Goal: Task Accomplishment & Management: Use online tool/utility

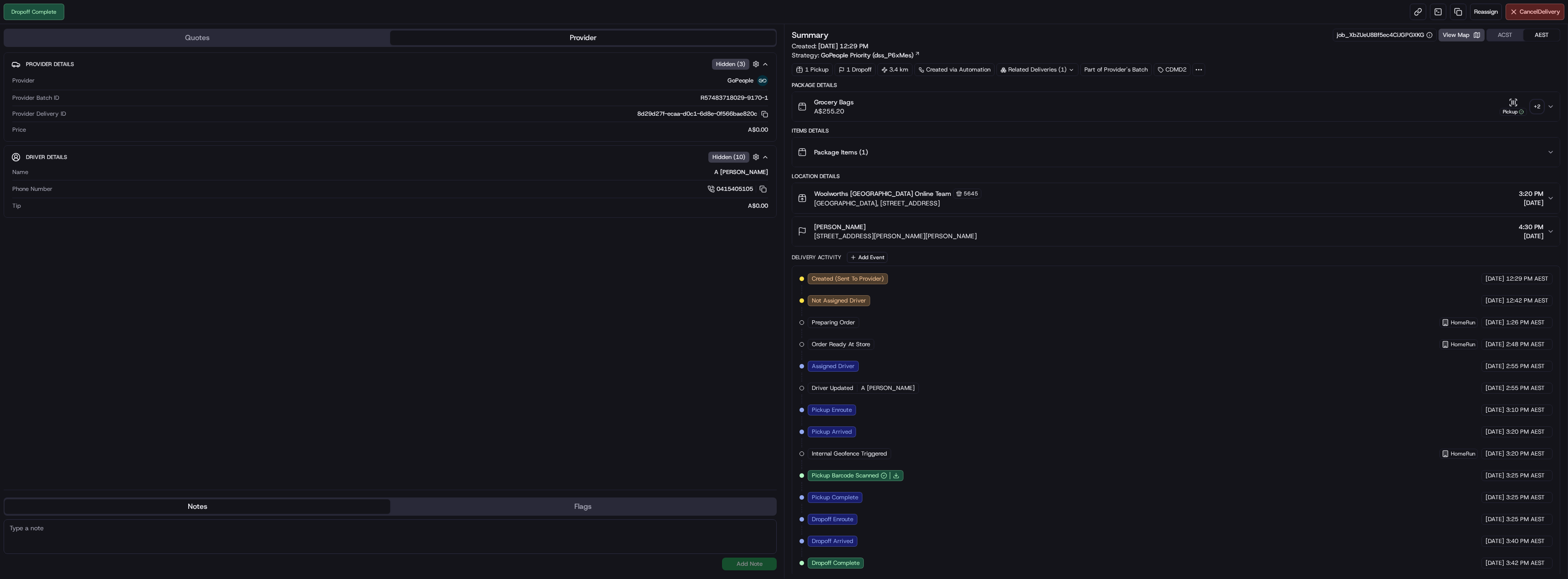
click at [1056, 62] on div "Summary job_XbZUeU8Bf5ec4CiJGPGXKG View Map ACST AEST Created: [DATE] 12:29 PM …" at bounding box center [1175, 52] width 768 height 47
click at [1068, 73] on div "Related Deliveries (1)" at bounding box center [1037, 70] width 82 height 12
click at [1063, 103] on span "270113348" at bounding box center [1053, 105] width 33 height 8
click at [1538, 102] on div "+ 2" at bounding box center [1537, 106] width 12 height 12
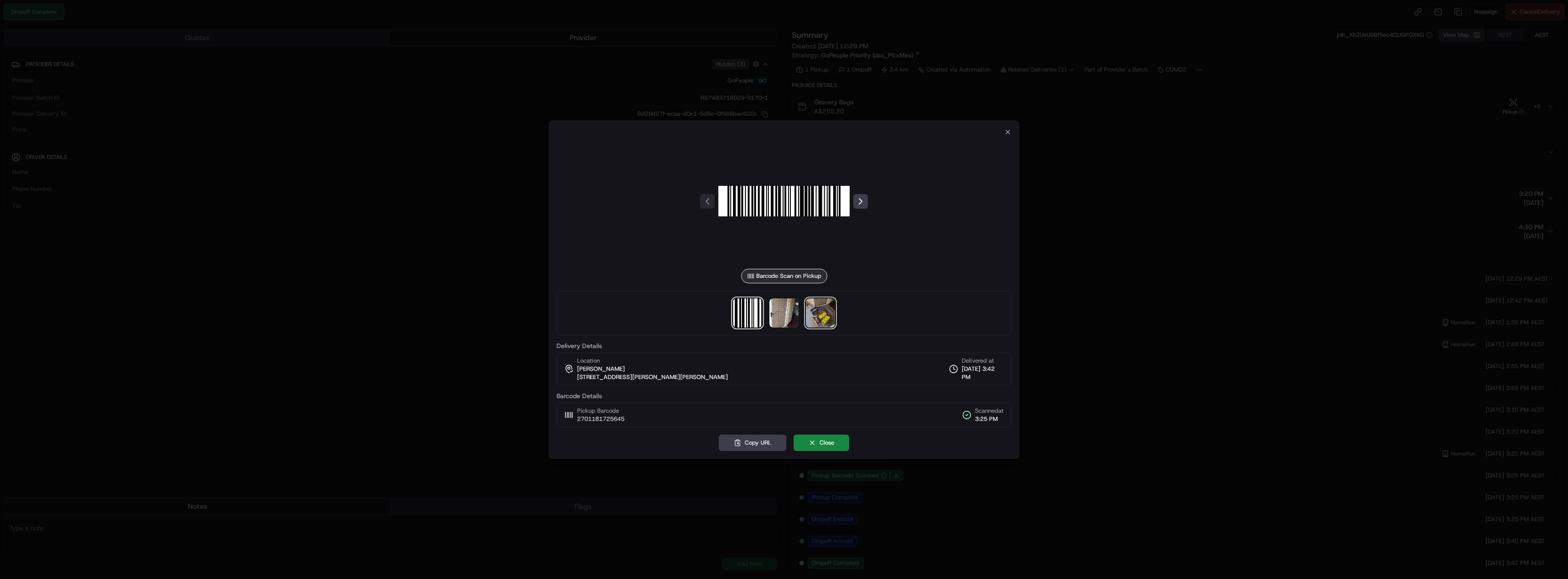
click at [832, 310] on img at bounding box center [820, 313] width 29 height 29
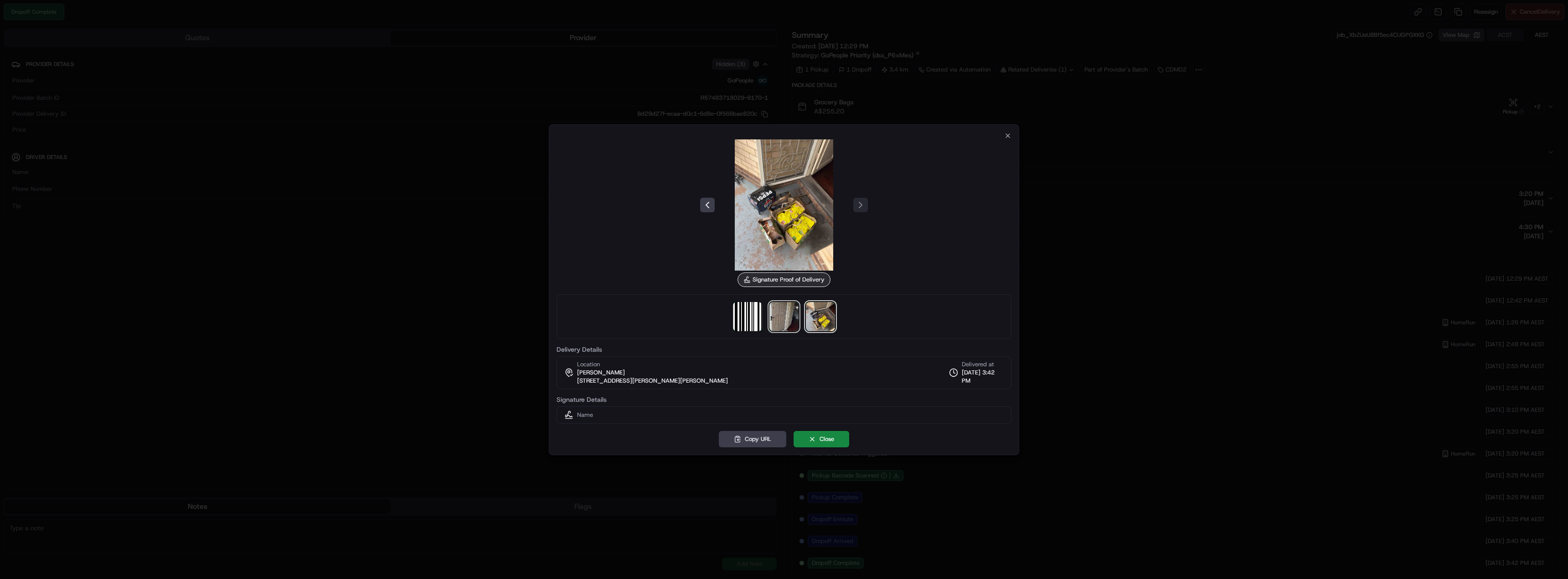
click at [779, 326] on img at bounding box center [784, 317] width 29 height 29
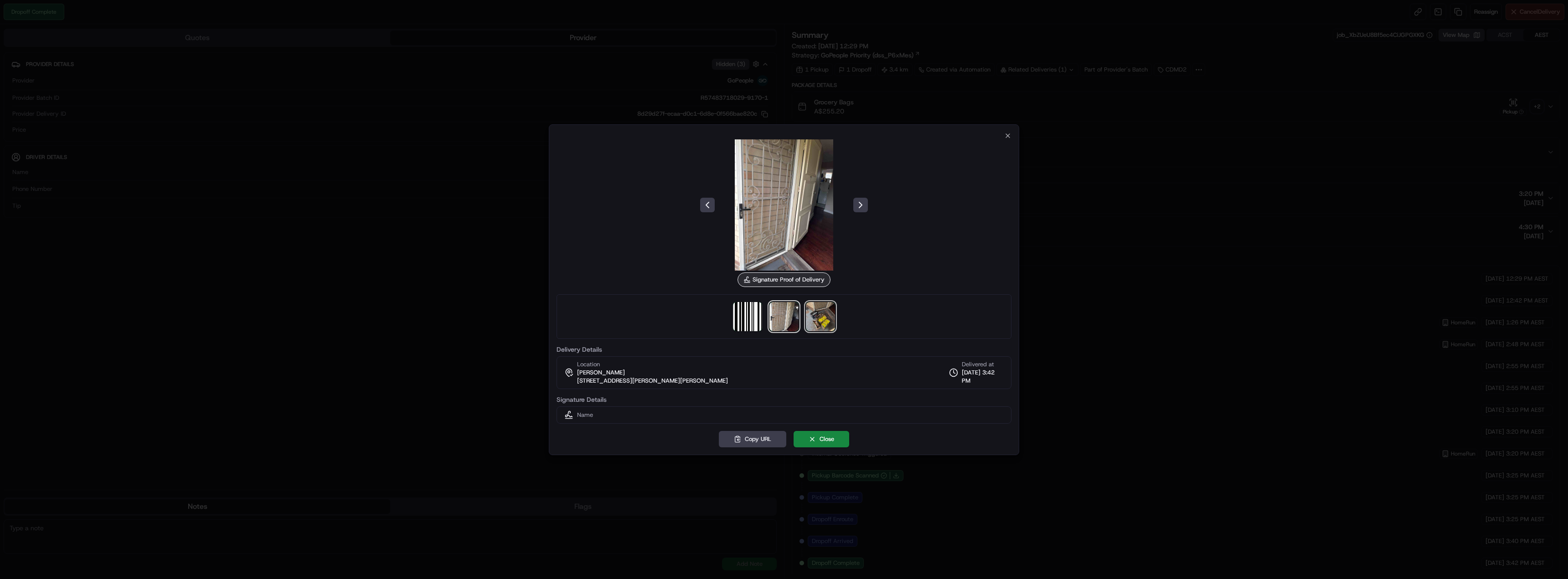
click at [810, 316] on img at bounding box center [820, 317] width 29 height 29
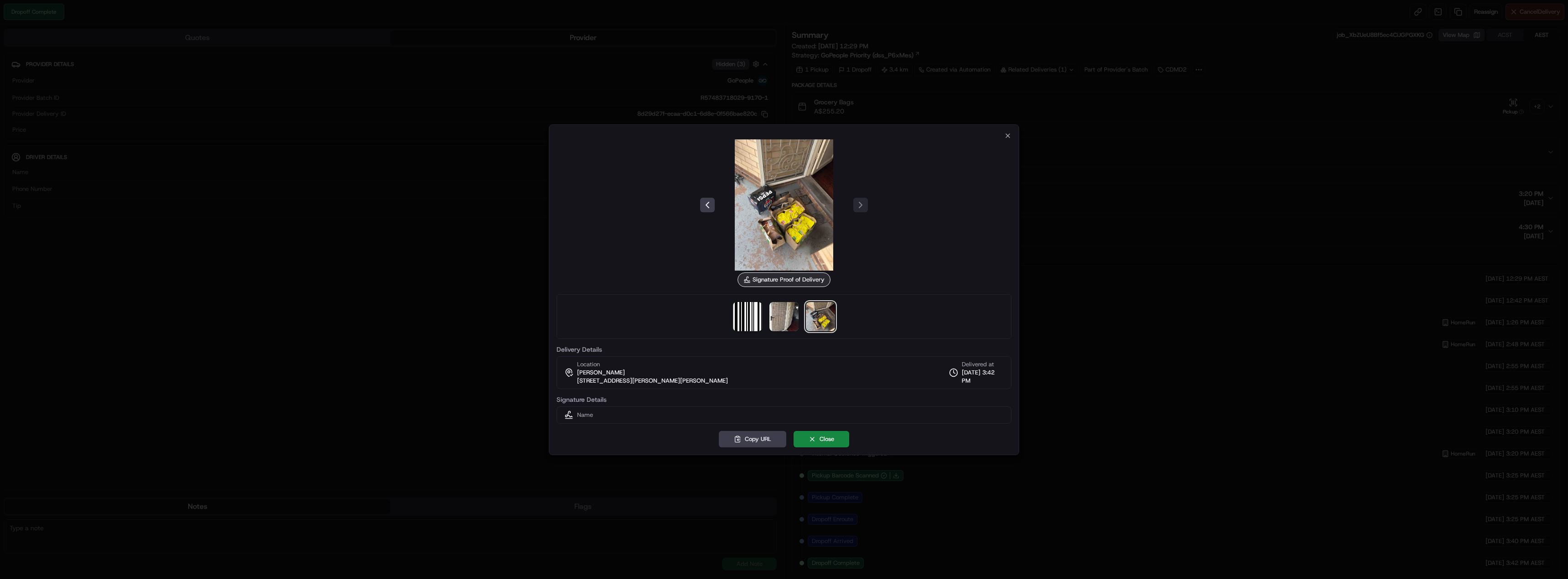
click at [1011, 130] on div "Signature Proof of Delivery Delivery Details Location [PERSON_NAME] [STREET_ADD…" at bounding box center [784, 289] width 470 height 331
click at [1009, 135] on icon "button" at bounding box center [1008, 136] width 7 height 7
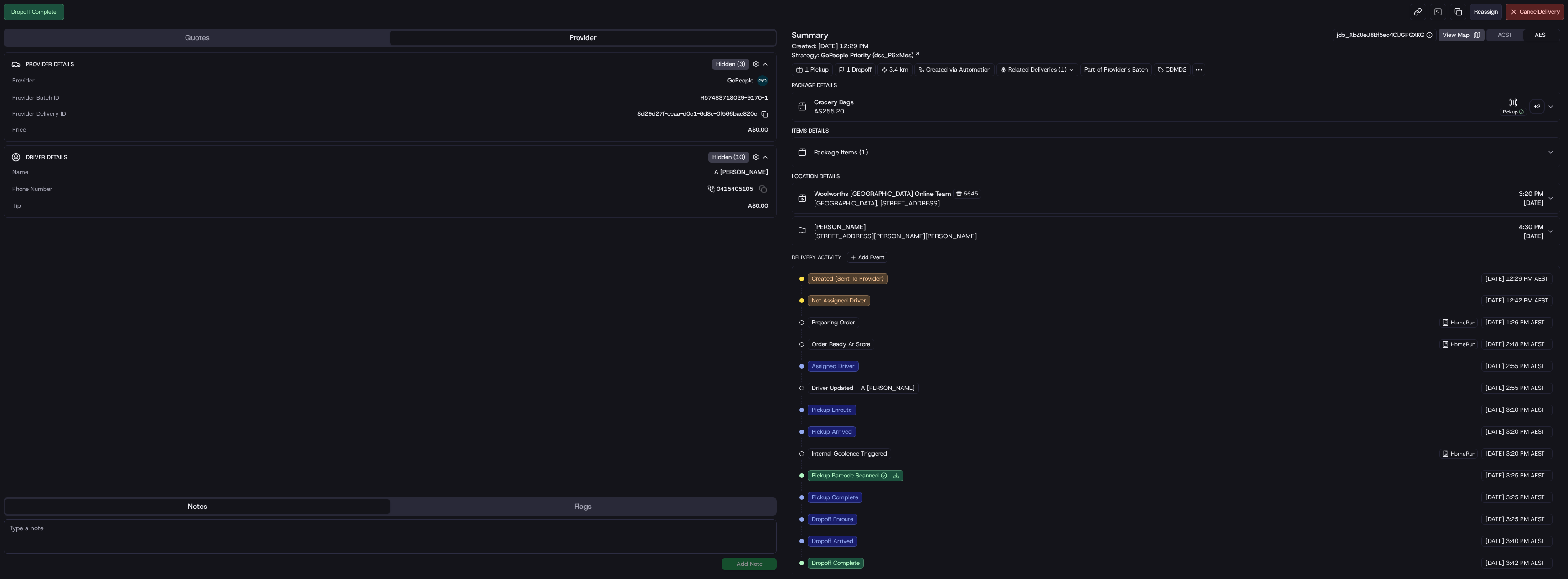
click at [1477, 16] on button "Reassign" at bounding box center [1486, 12] width 32 height 16
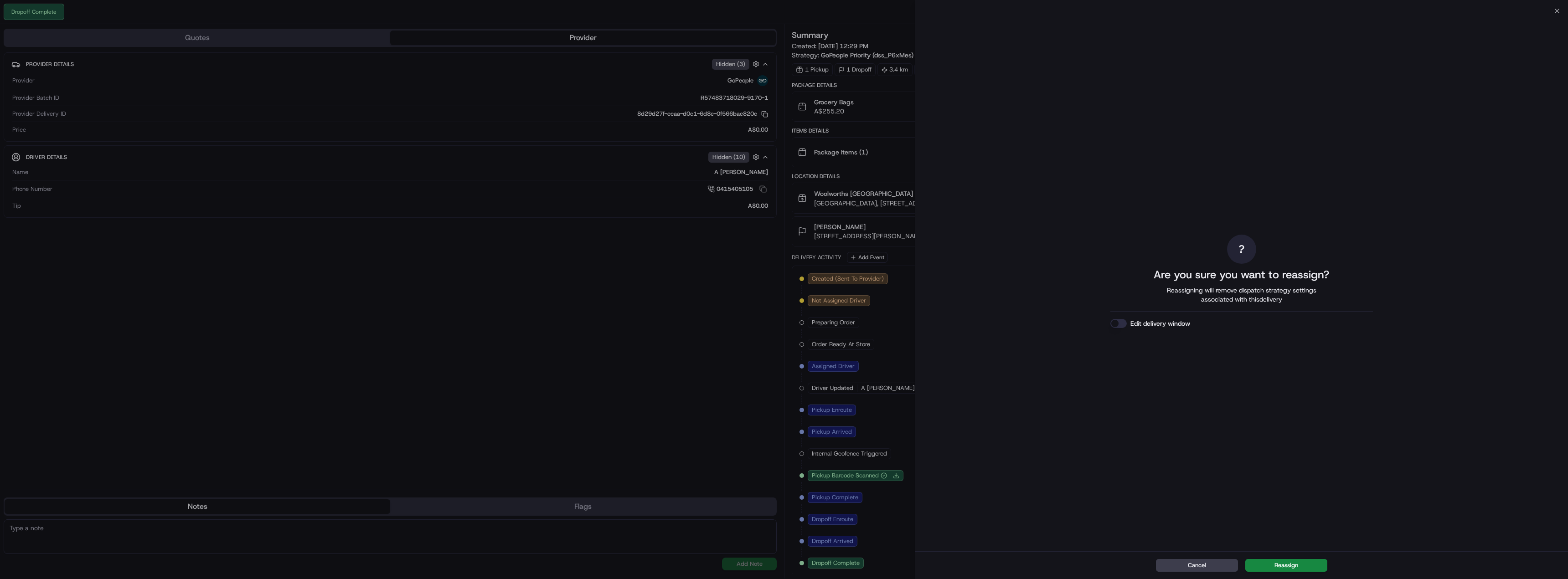
click at [1283, 572] on div "Cancel Reassign" at bounding box center [1241, 565] width 652 height 28
click at [1282, 565] on button "Reassign" at bounding box center [1286, 566] width 82 height 12
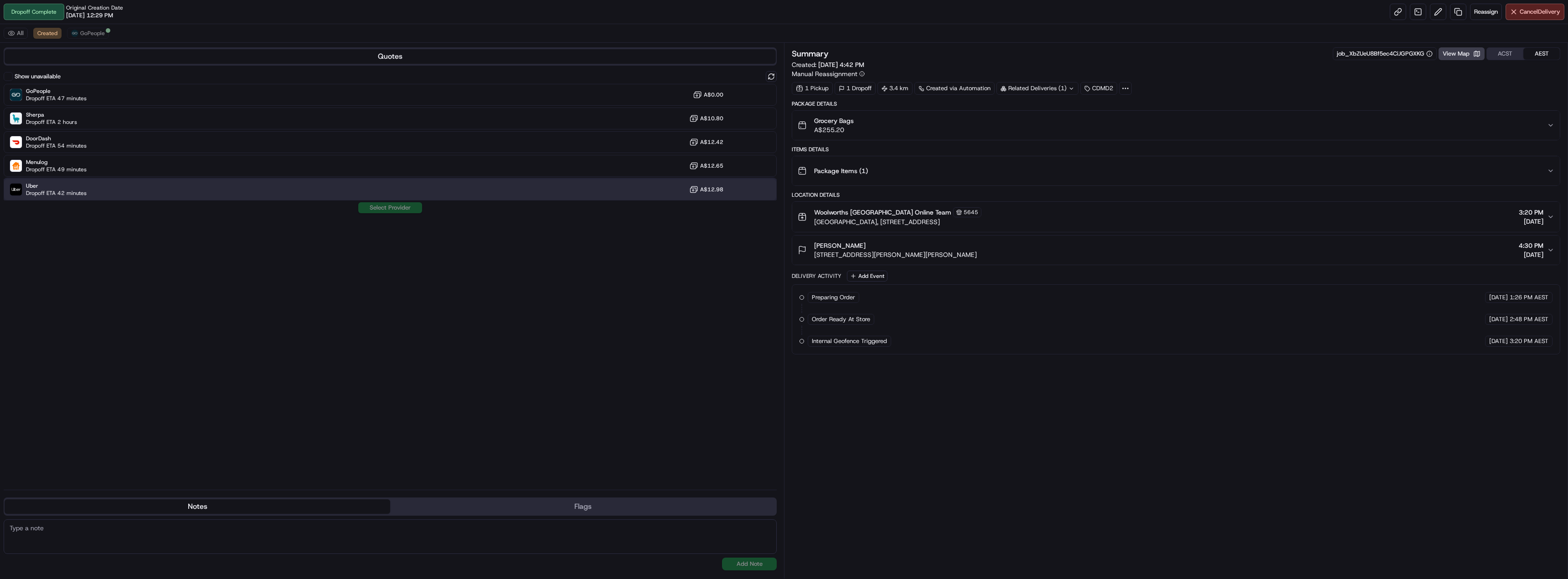
drag, startPoint x: 92, startPoint y: 185, endPoint x: 217, endPoint y: 284, distance: 159.5
click at [94, 185] on div "Uber Dropoff ETA 42 minutes A$12.98" at bounding box center [390, 189] width 773 height 22
click at [386, 208] on button "Assign Provider" at bounding box center [390, 208] width 65 height 11
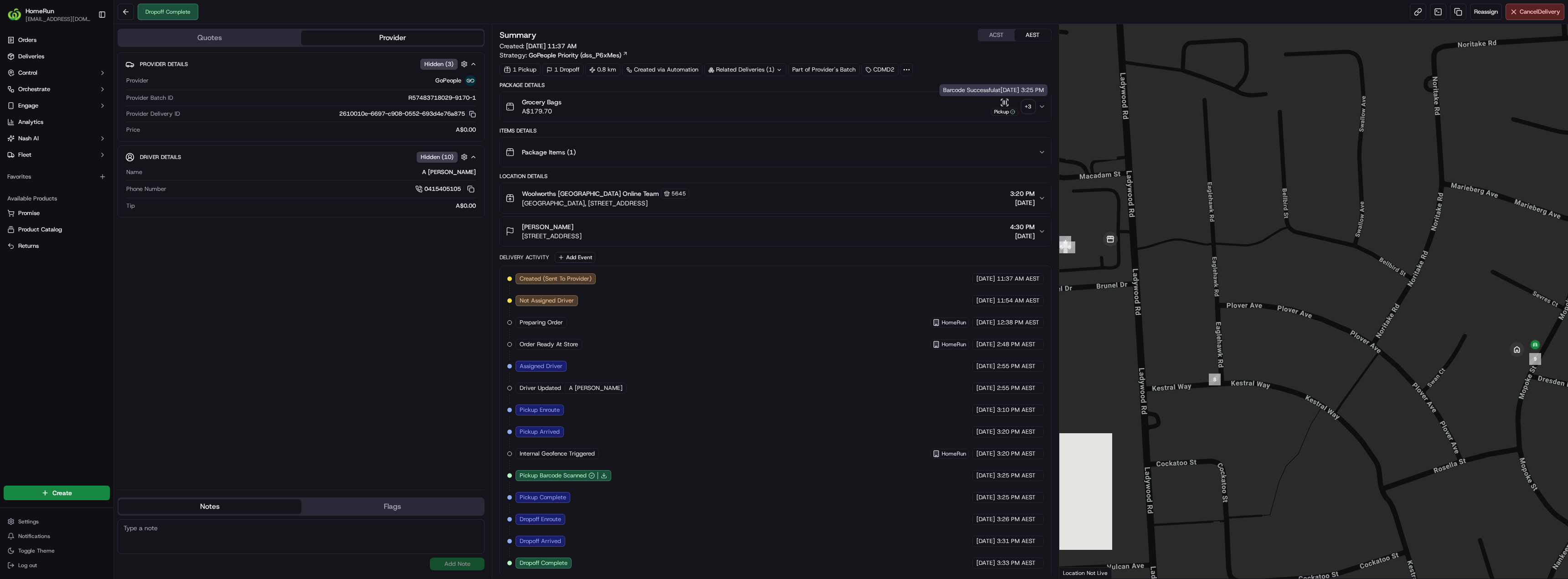
click at [1029, 101] on div "+ 3" at bounding box center [1028, 106] width 12 height 12
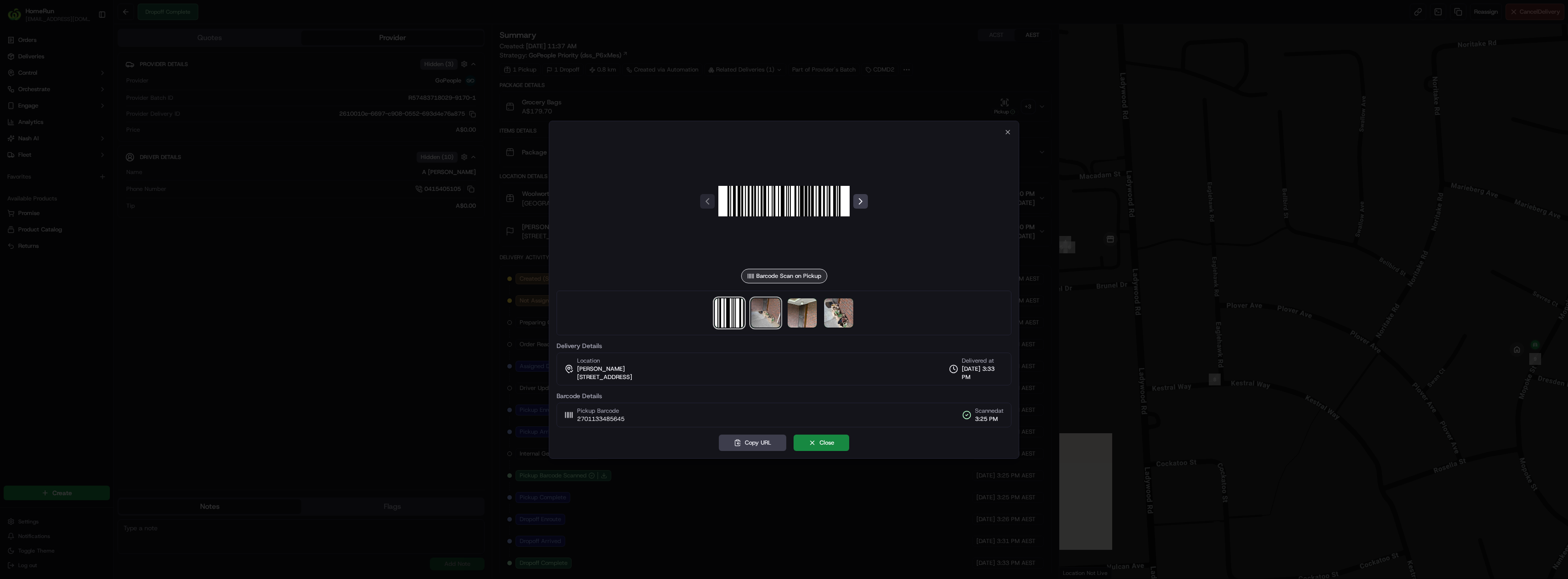
click at [774, 325] on img at bounding box center [766, 313] width 29 height 29
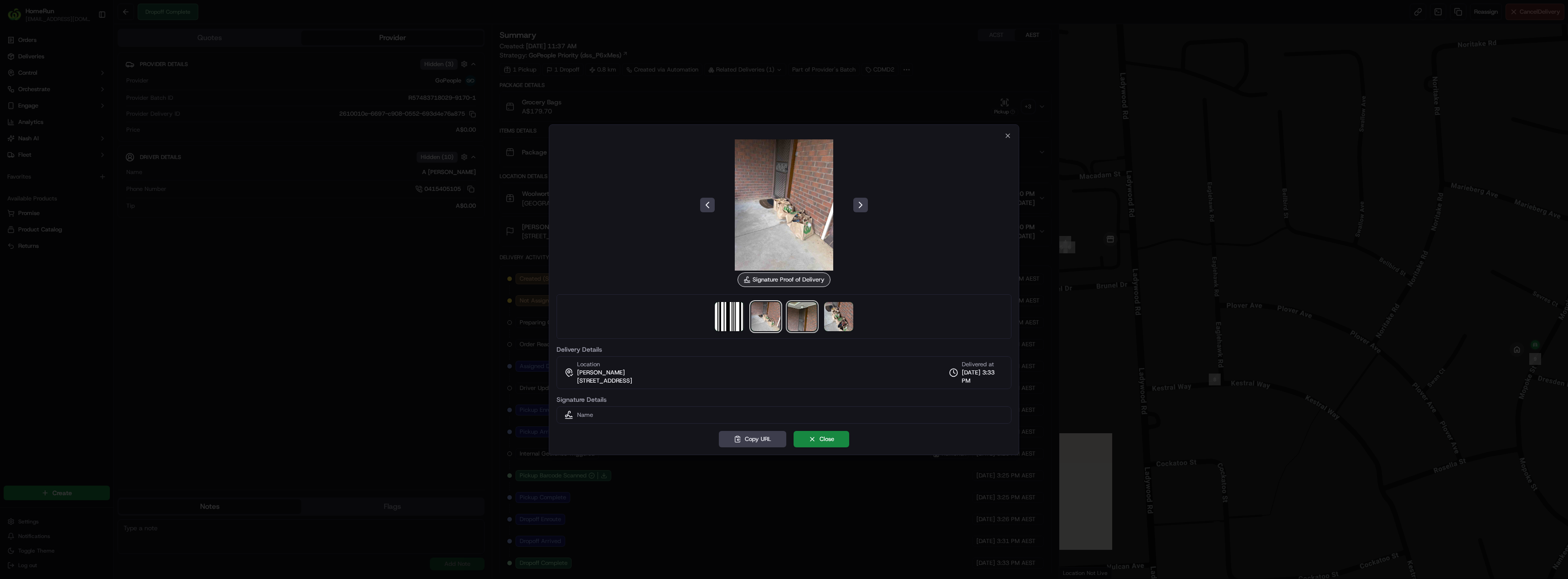
click at [803, 318] on img at bounding box center [802, 317] width 29 height 29
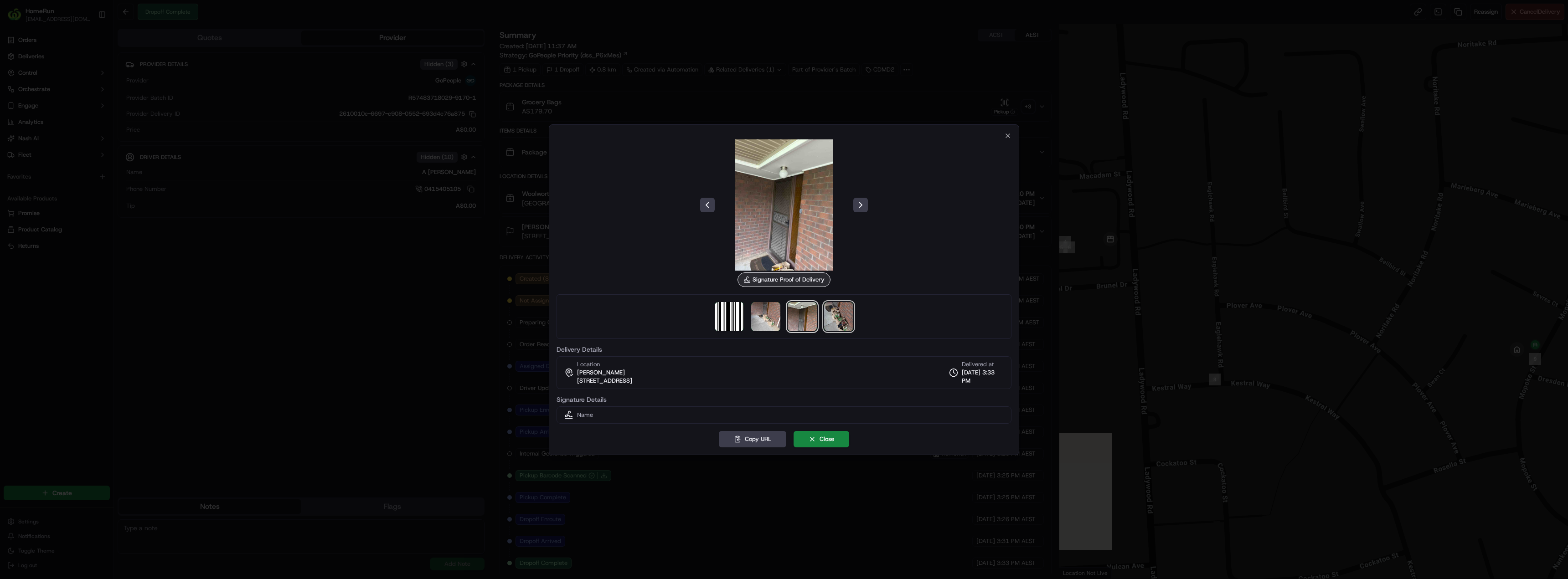
click at [831, 319] on img at bounding box center [838, 317] width 29 height 29
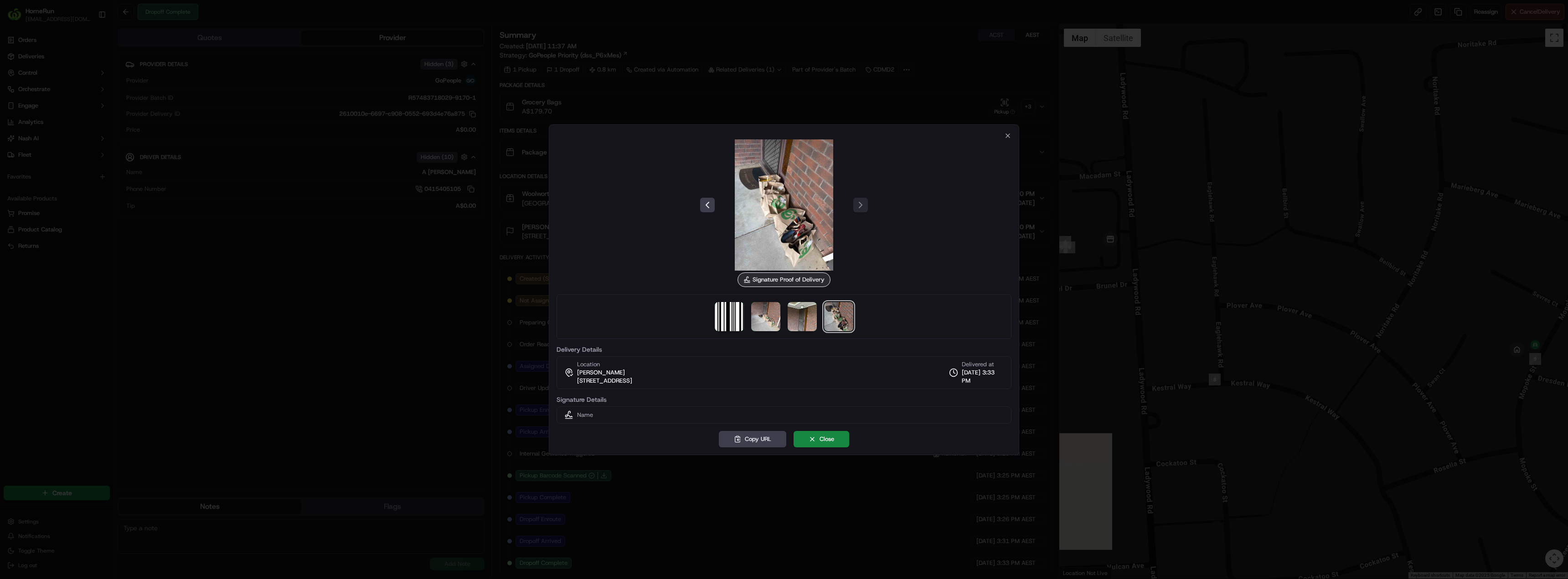
click at [848, 319] on img at bounding box center [838, 317] width 29 height 29
click at [803, 314] on img at bounding box center [802, 317] width 29 height 29
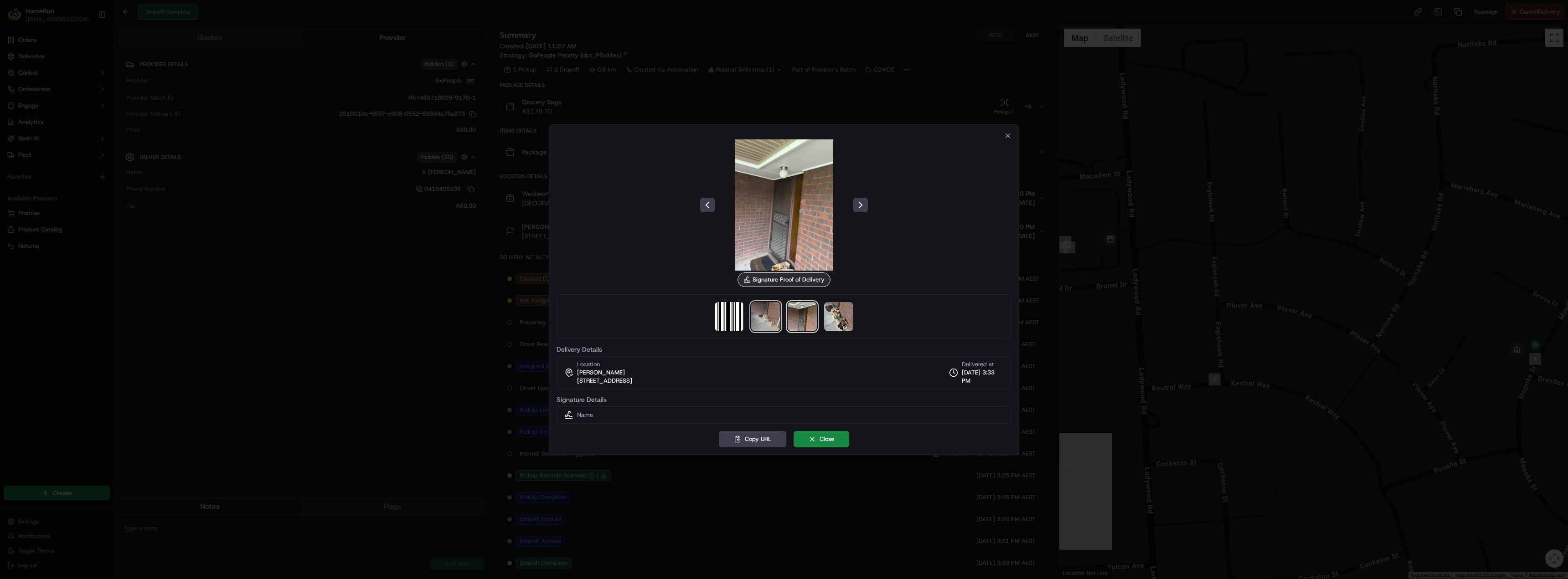
click at [767, 317] on img at bounding box center [766, 317] width 29 height 29
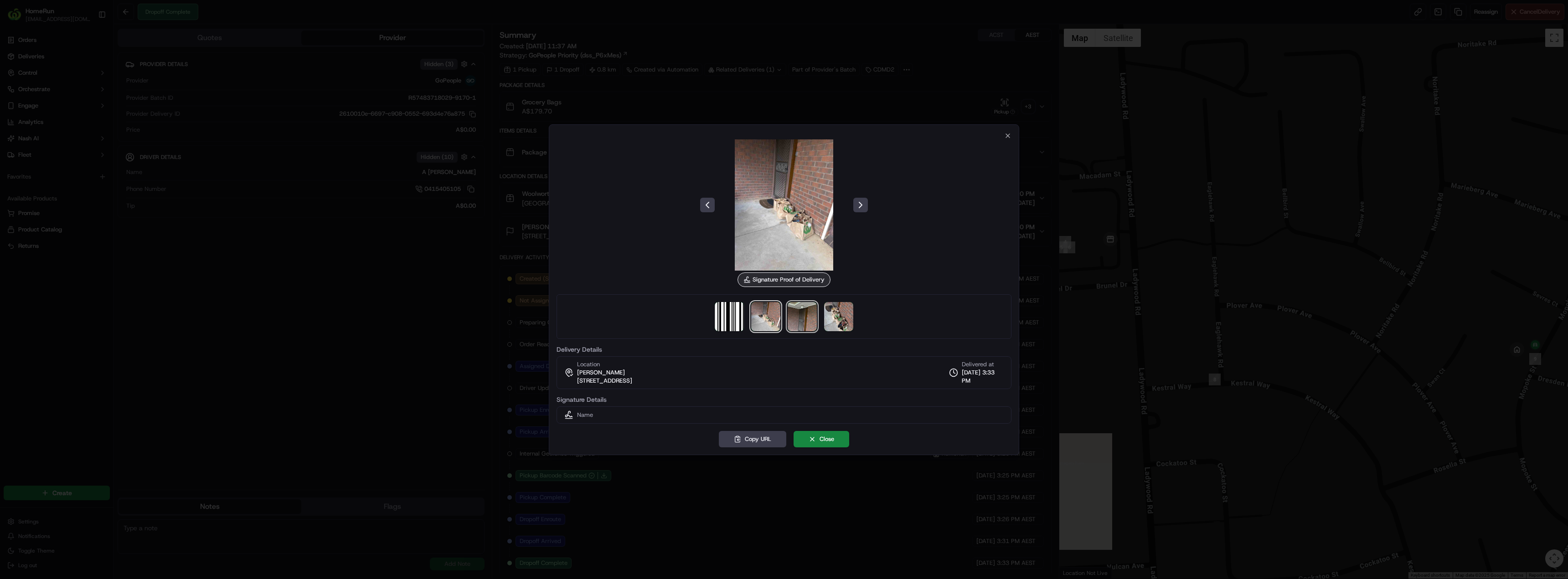
click at [802, 315] on img at bounding box center [802, 317] width 29 height 29
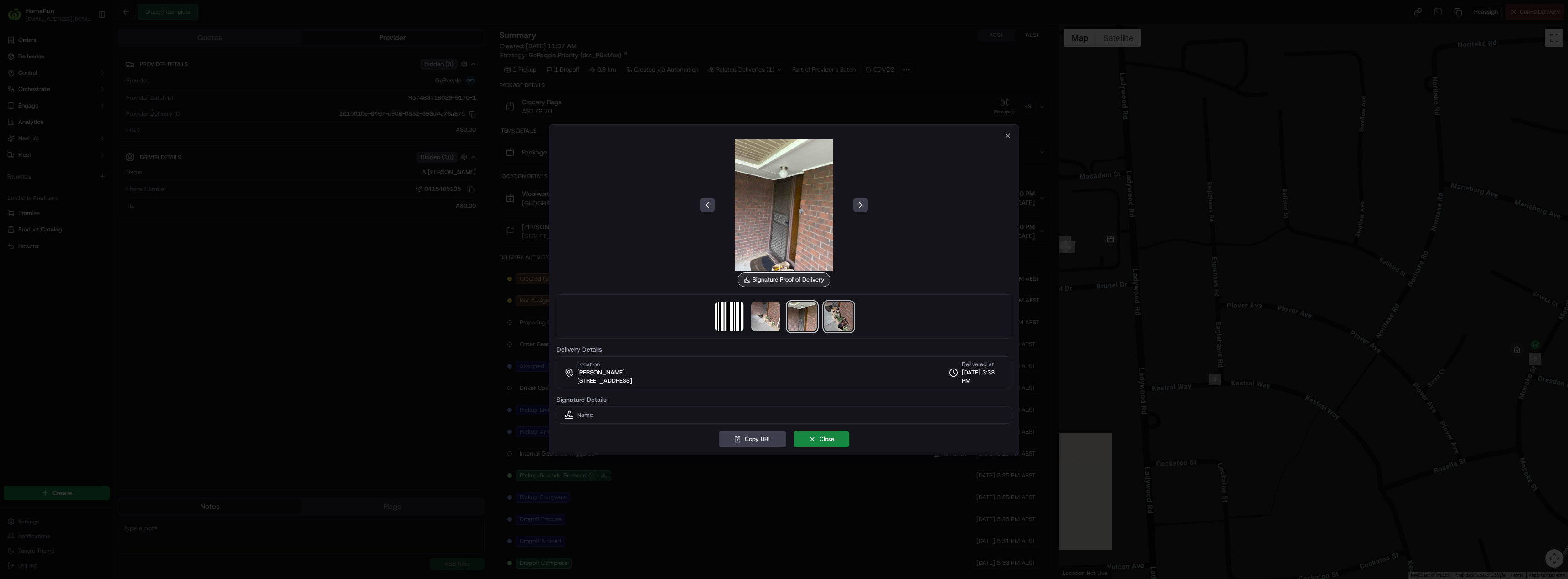
click at [847, 318] on img at bounding box center [838, 317] width 29 height 29
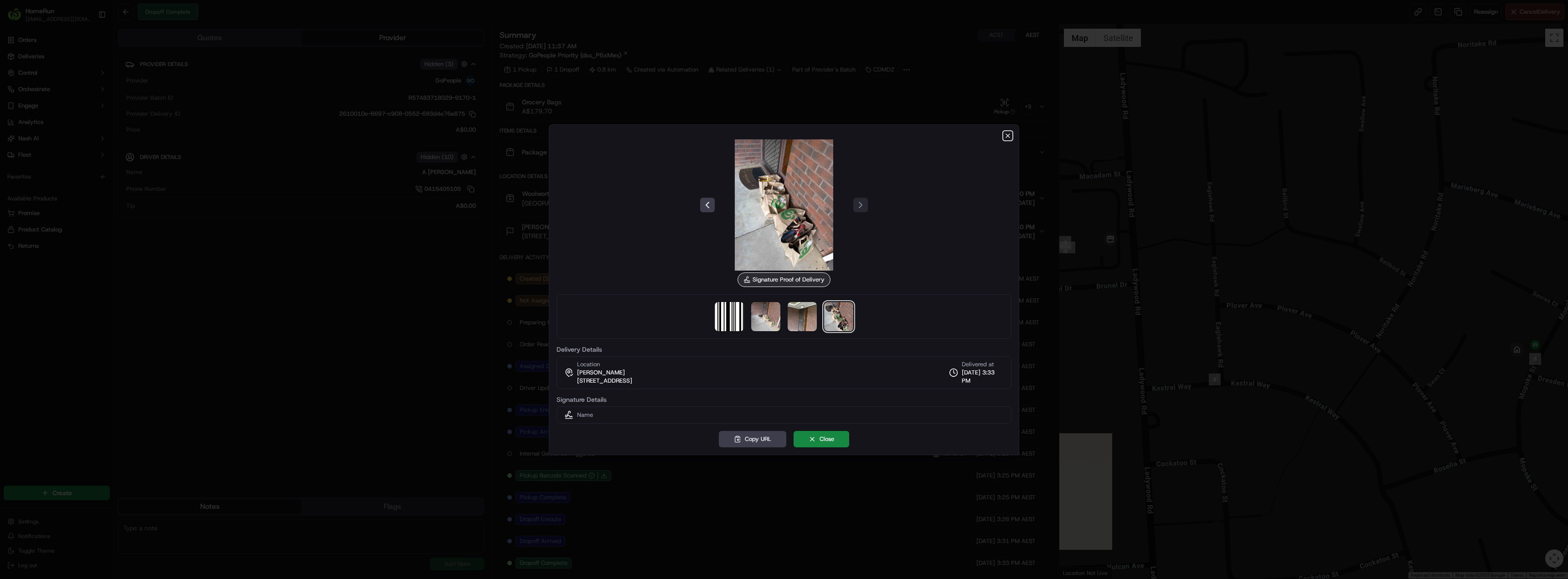
click at [1006, 136] on icon "button" at bounding box center [1008, 136] width 7 height 7
